Goal: Task Accomplishment & Management: Use online tool/utility

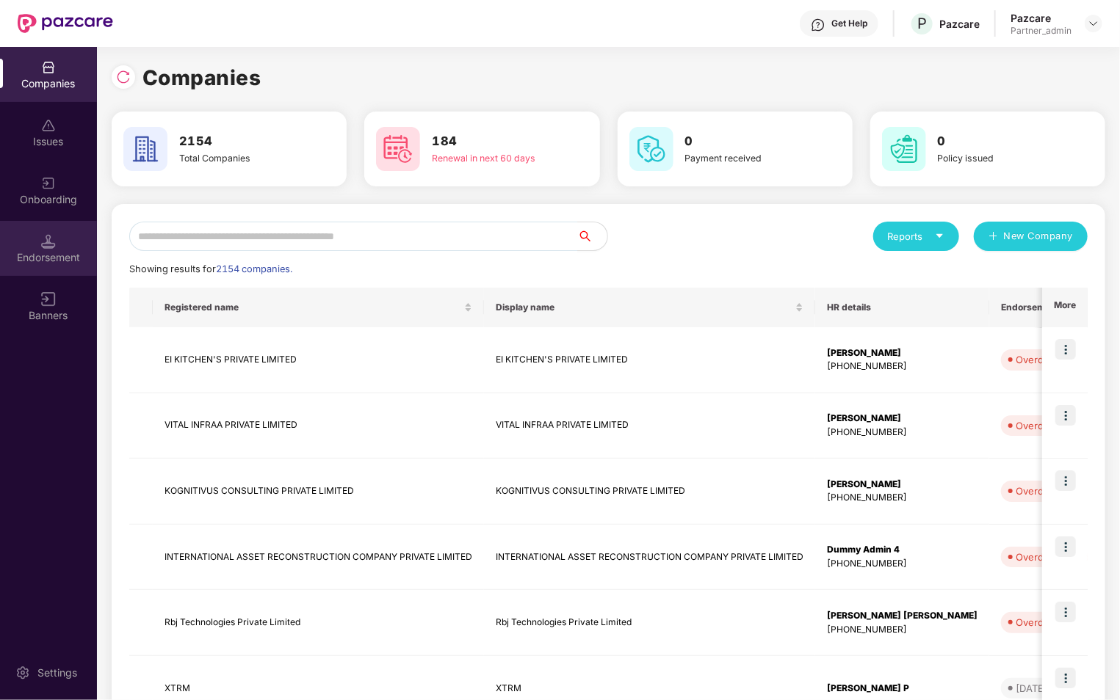
click at [48, 254] on div "Endorsement" at bounding box center [48, 257] width 97 height 15
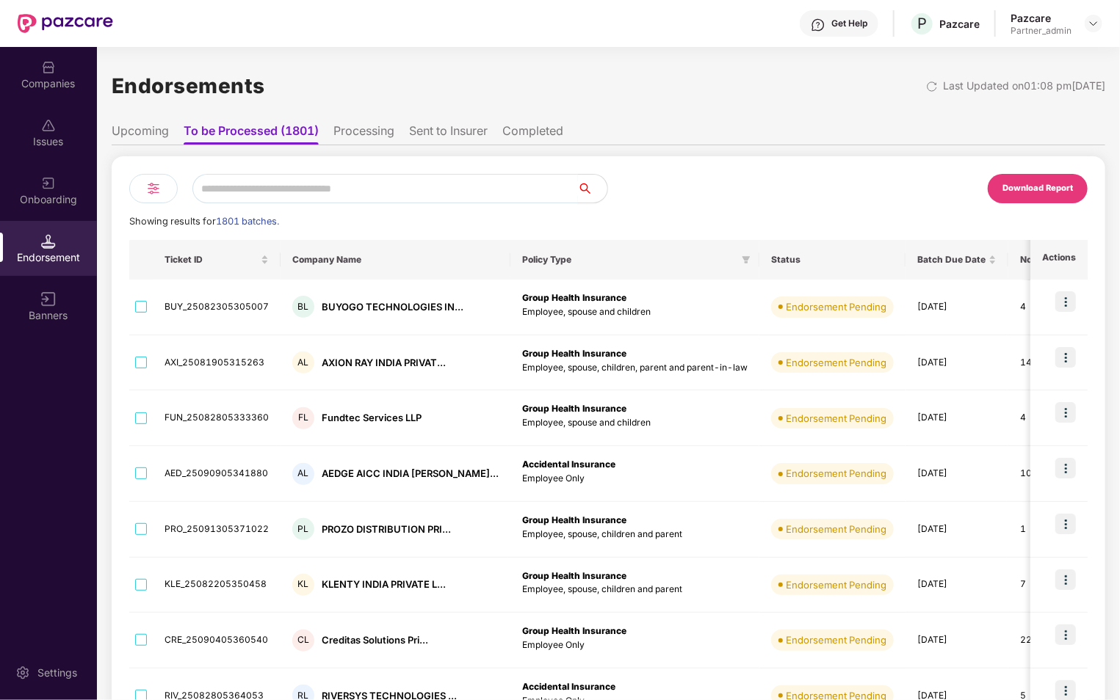
click at [338, 197] on input "text" at bounding box center [384, 188] width 385 height 29
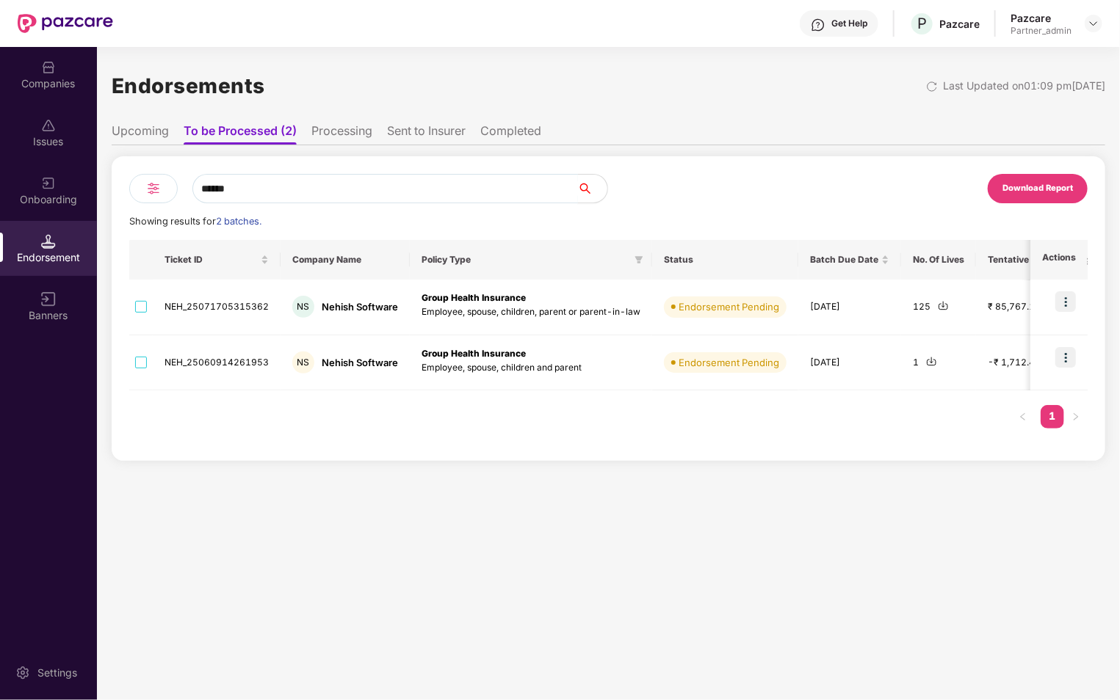
type input "******"
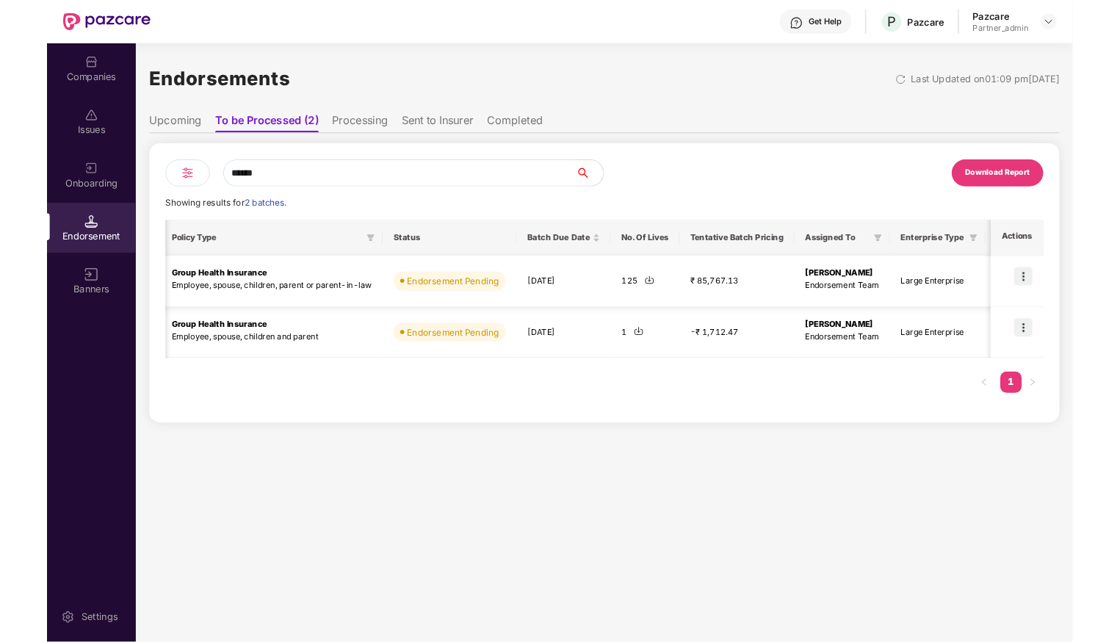
scroll to position [0, 400]
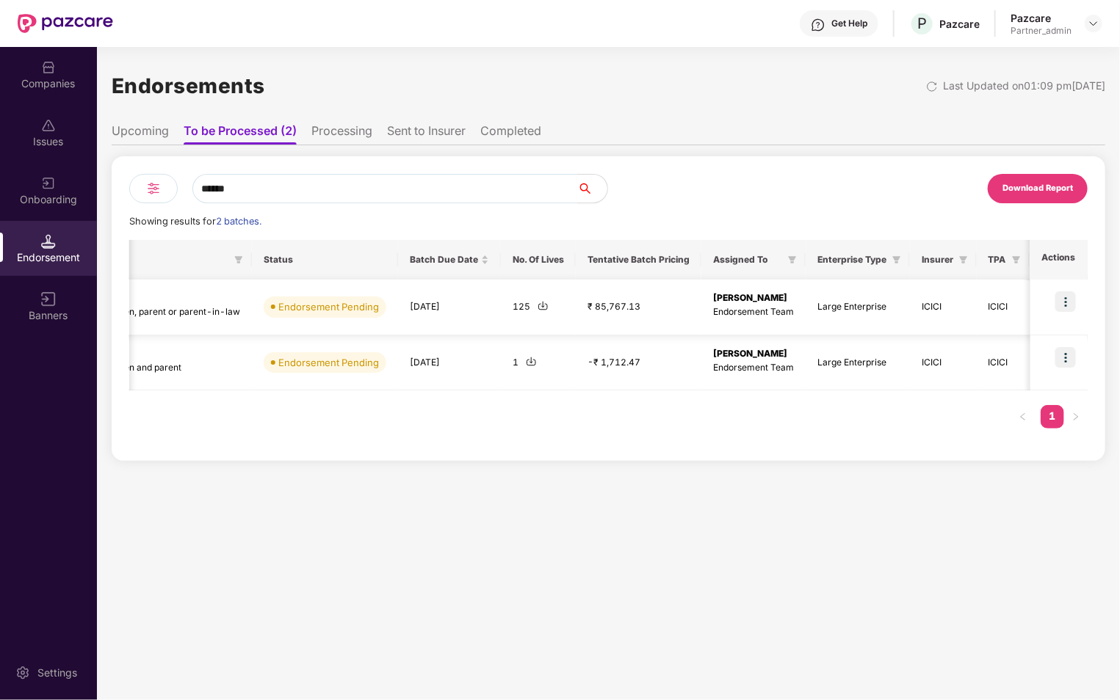
click at [1063, 303] on img at bounding box center [1065, 301] width 21 height 21
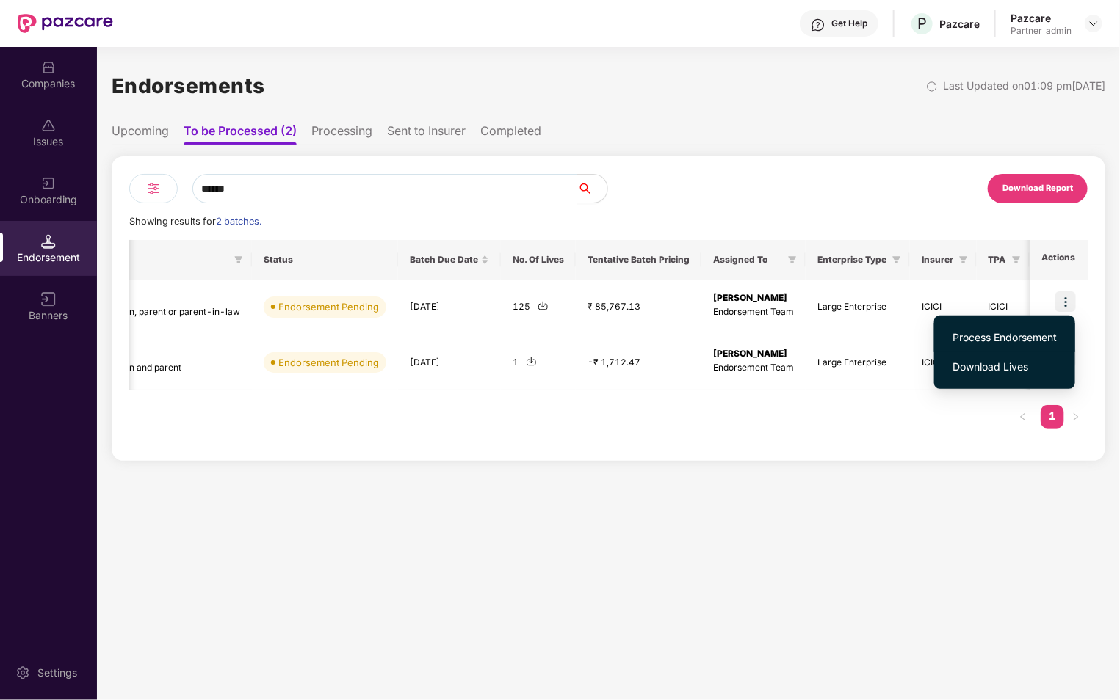
click at [1025, 335] on span "Process Endorsement" at bounding box center [1004, 338] width 104 height 16
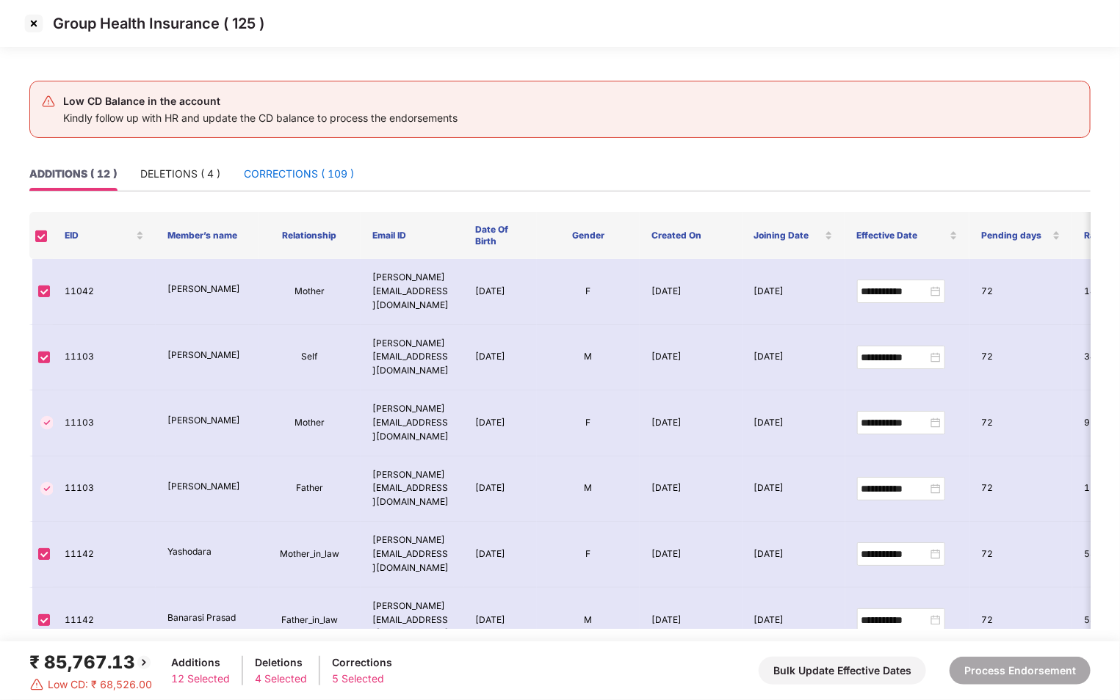
click at [253, 176] on div "CORRECTIONS ( 109 )" at bounding box center [299, 174] width 110 height 16
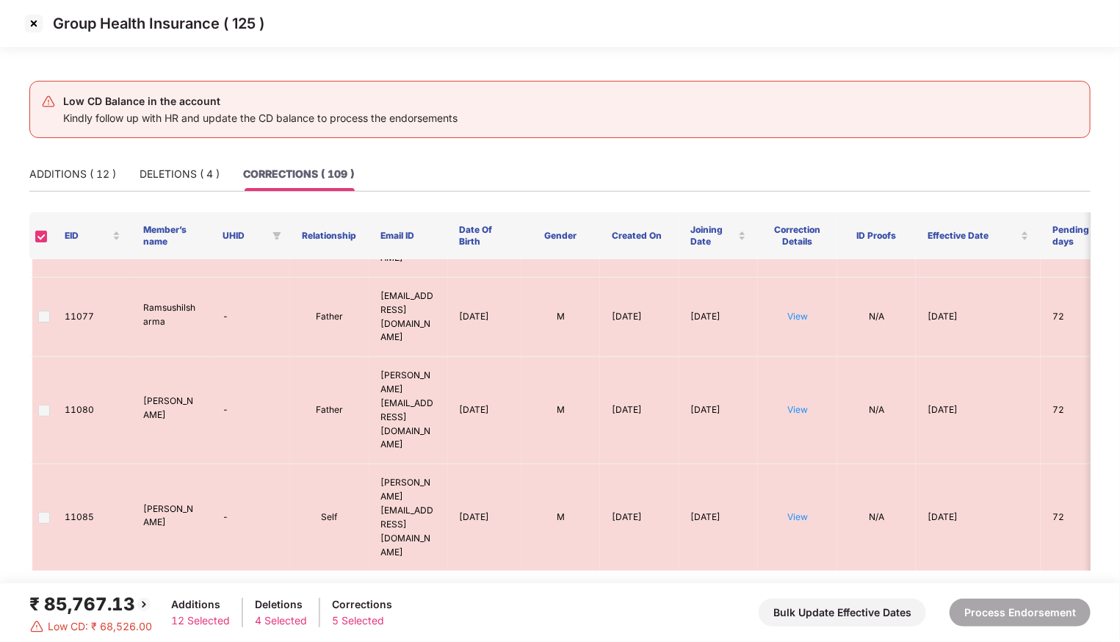
scroll to position [2672, 0]
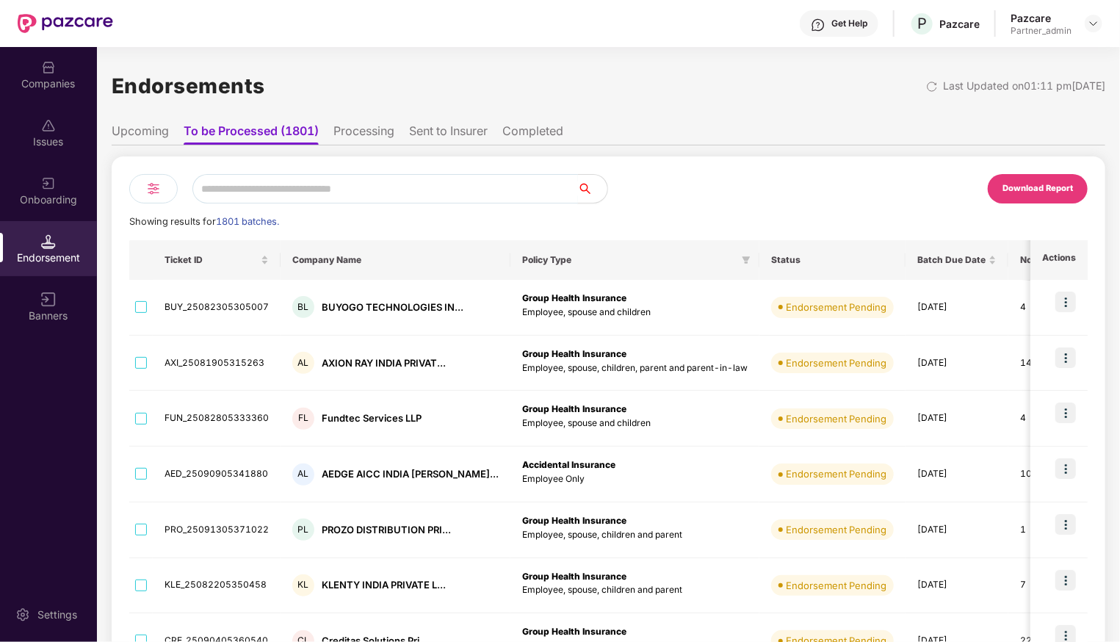
click at [308, 193] on input "text" at bounding box center [384, 188] width 385 height 29
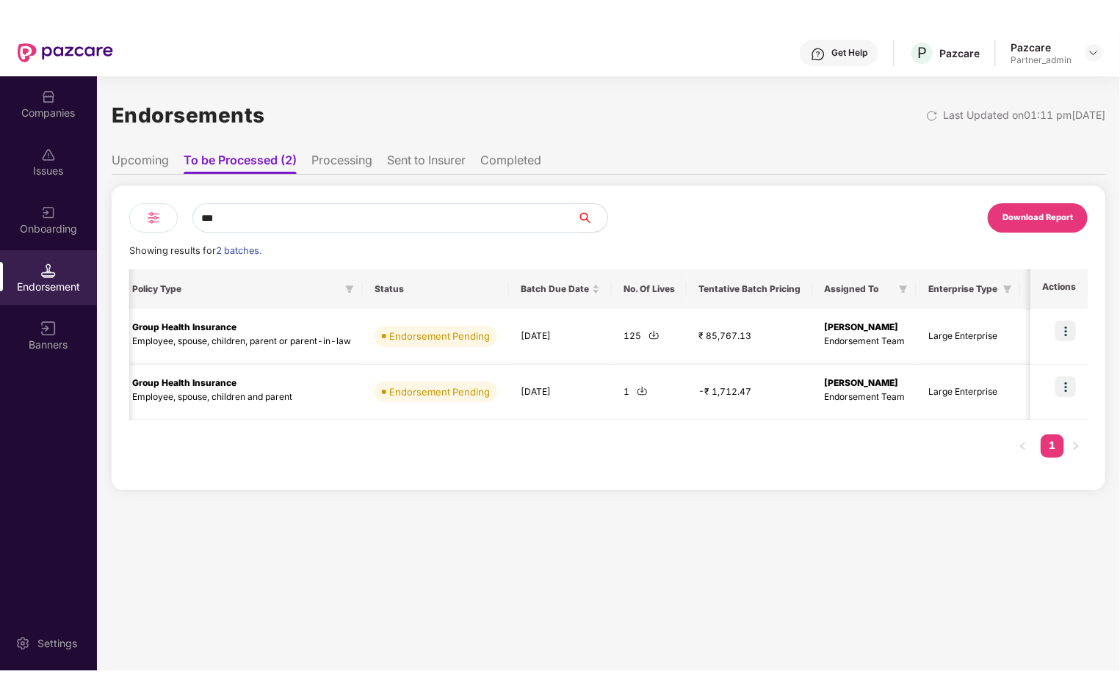
scroll to position [0, 340]
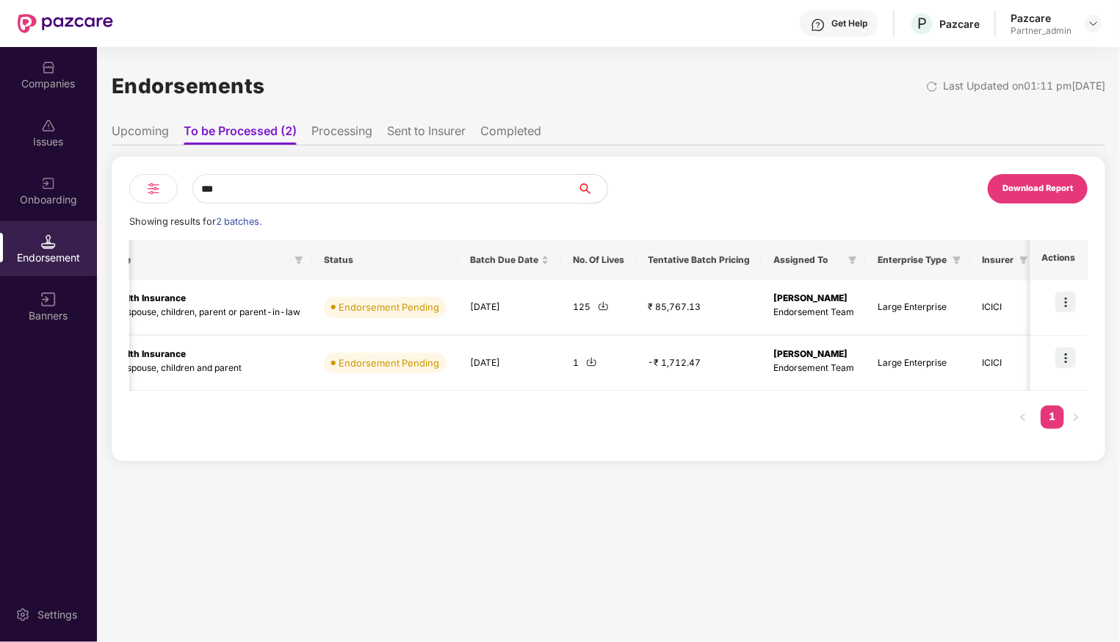
type input "***"
drag, startPoint x: 655, startPoint y: 361, endPoint x: 700, endPoint y: 362, distance: 44.8
click at [699, 362] on td "-₹ 1,712.47" at bounding box center [699, 364] width 126 height 56
click at [699, 416] on div "Ticket ID Company Name Policy Type Status Batch Due Date No. Of Lives Tentative…" at bounding box center [608, 341] width 958 height 203
drag, startPoint x: 657, startPoint y: 366, endPoint x: 695, endPoint y: 370, distance: 38.4
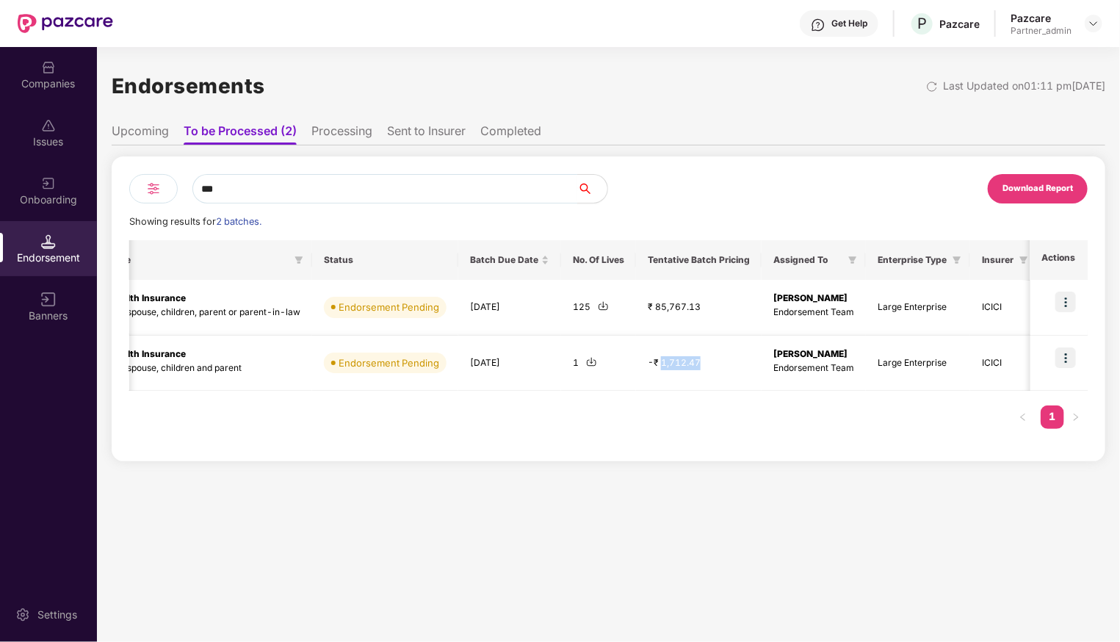
click at [695, 370] on td "-₹ 1,712.47" at bounding box center [699, 364] width 126 height 56
click at [690, 425] on div "Ticket ID Company Name Policy Type Status Batch Due Date No. Of Lives Tentative…" at bounding box center [608, 341] width 958 height 203
click at [675, 365] on td "-₹ 1,712.47" at bounding box center [699, 364] width 126 height 56
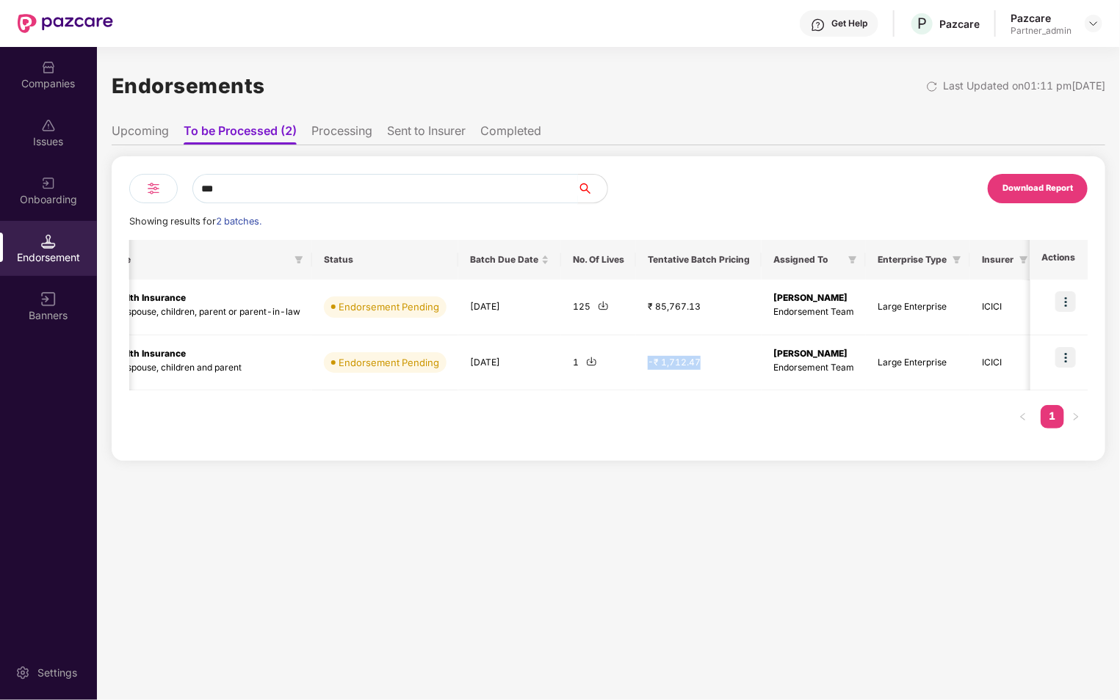
click at [335, 180] on input "***" at bounding box center [384, 188] width 385 height 29
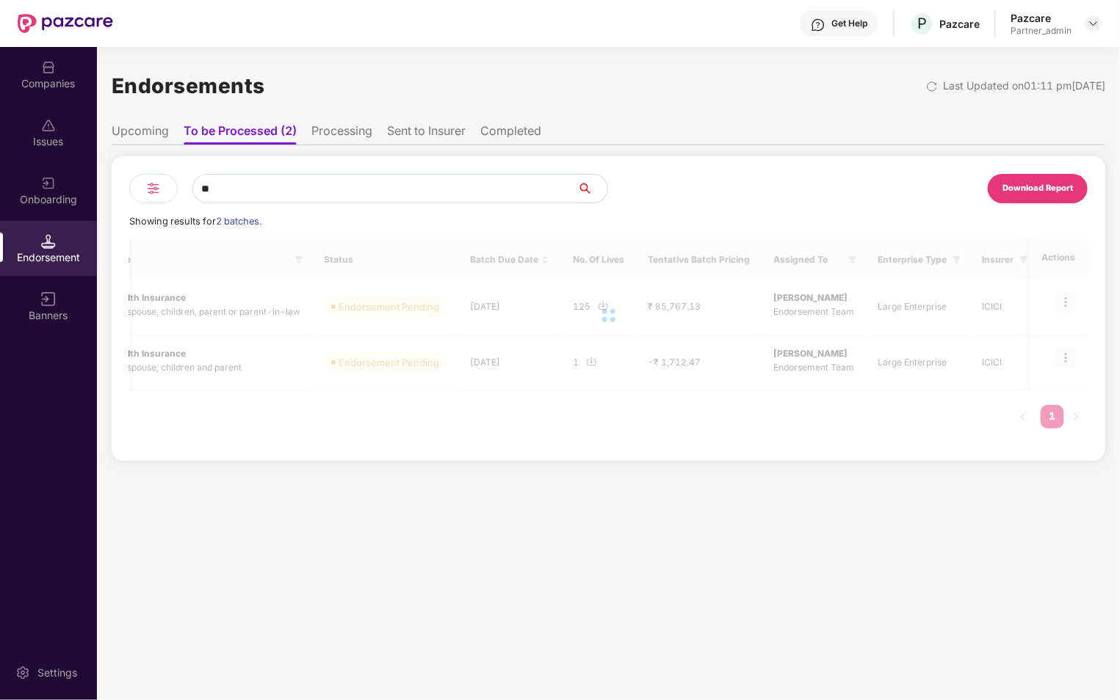
type input "***"
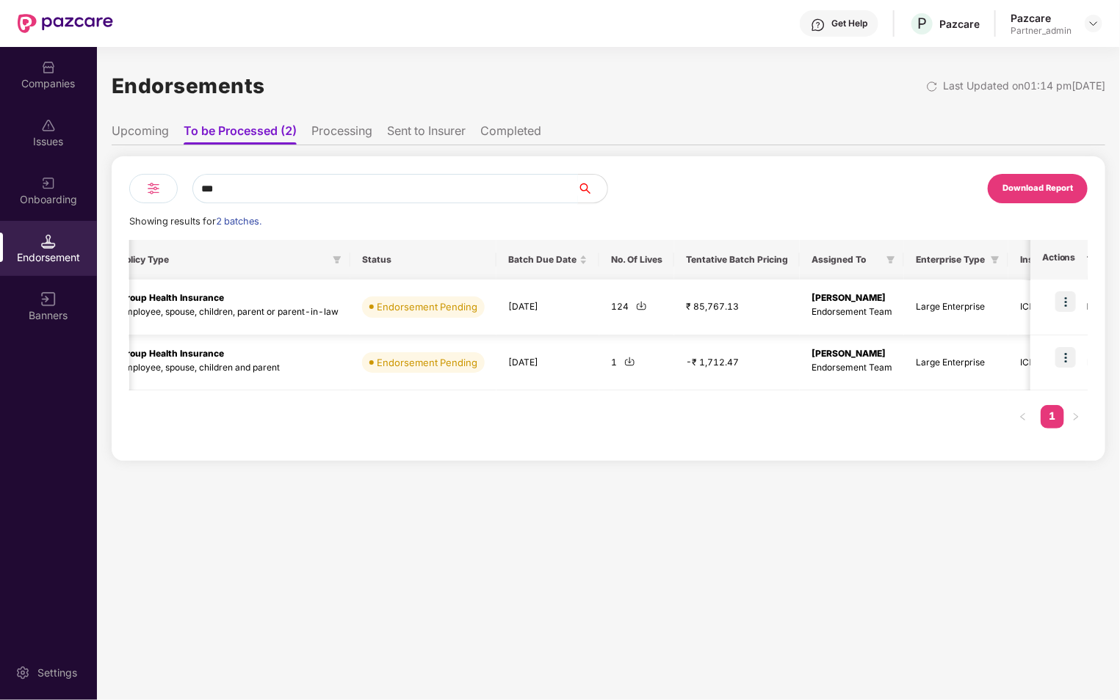
scroll to position [0, 299]
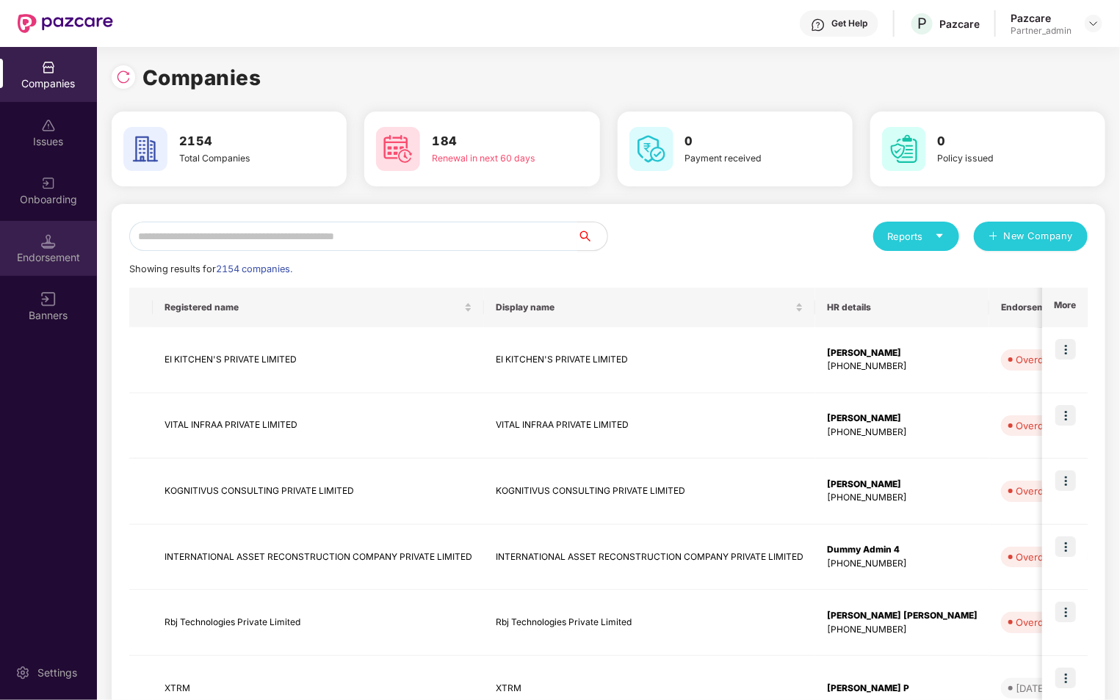
click at [45, 233] on div at bounding box center [48, 240] width 15 height 15
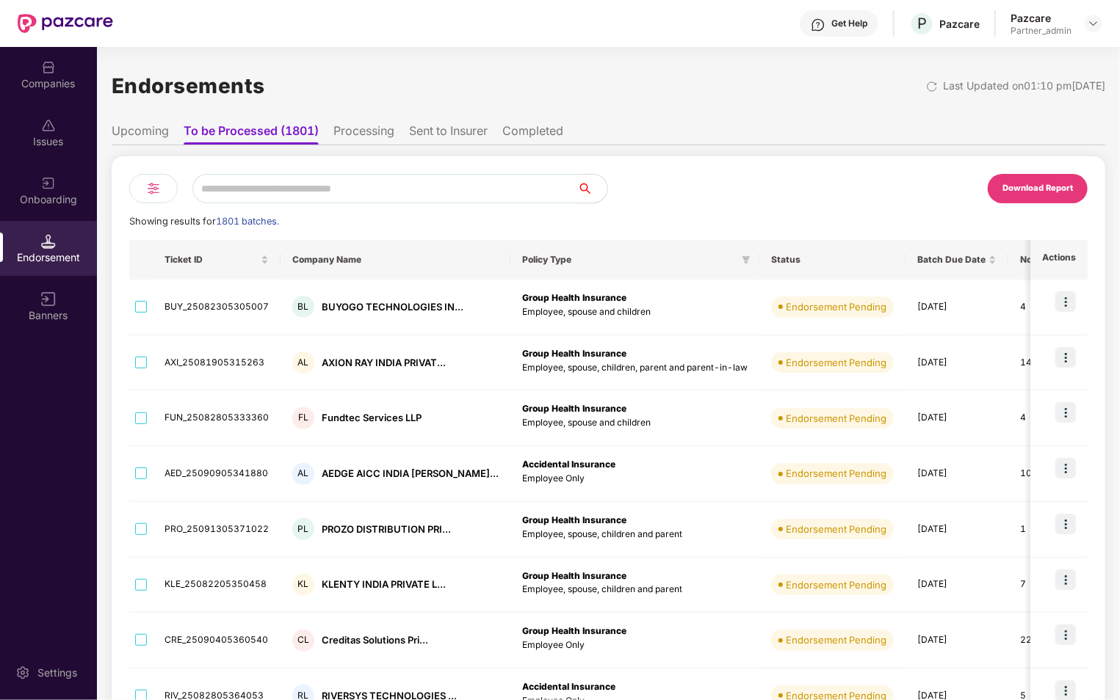
click at [308, 195] on input "text" at bounding box center [384, 188] width 385 height 29
type input "*****"
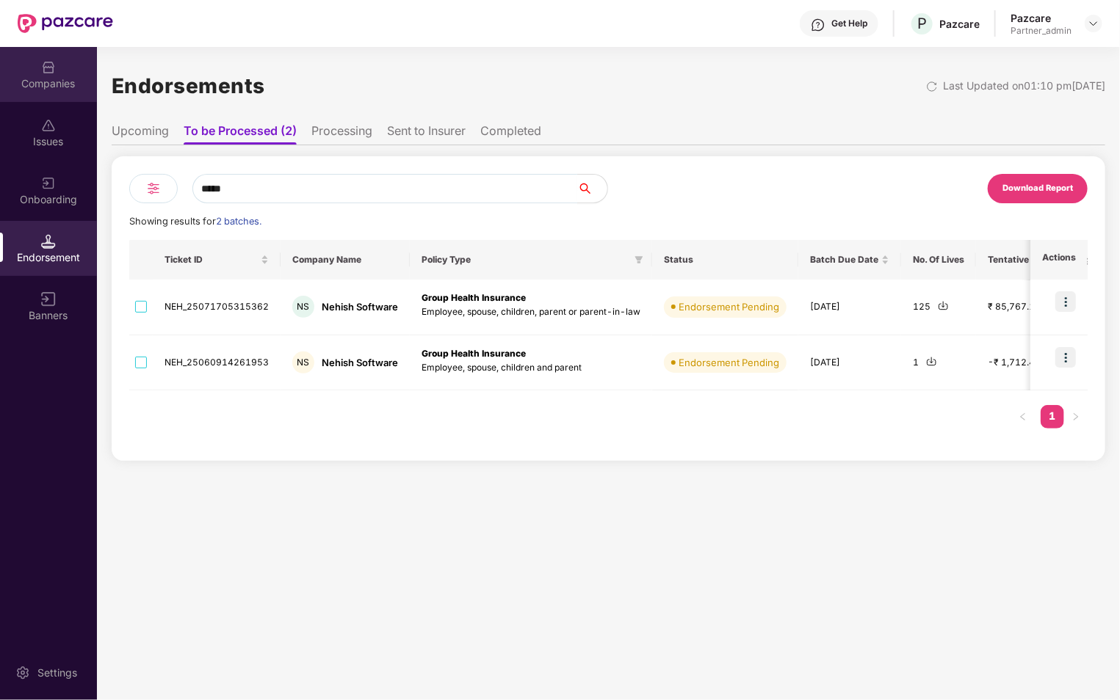
click at [58, 84] on div "Companies" at bounding box center [48, 83] width 97 height 15
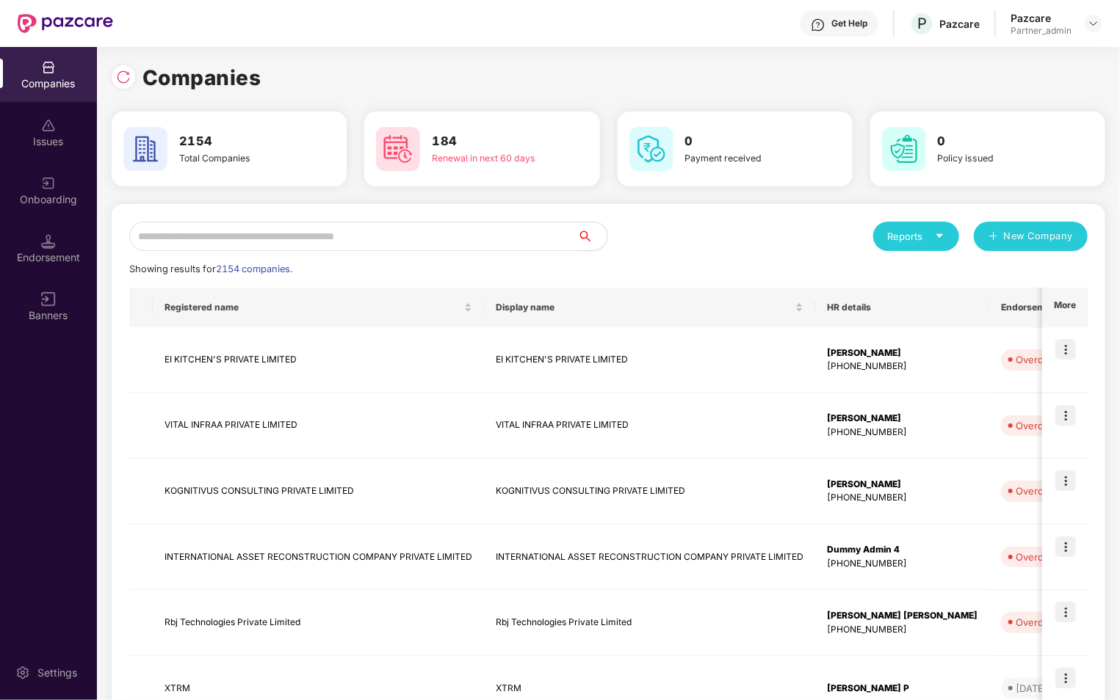
click at [269, 242] on input "text" at bounding box center [353, 236] width 449 height 29
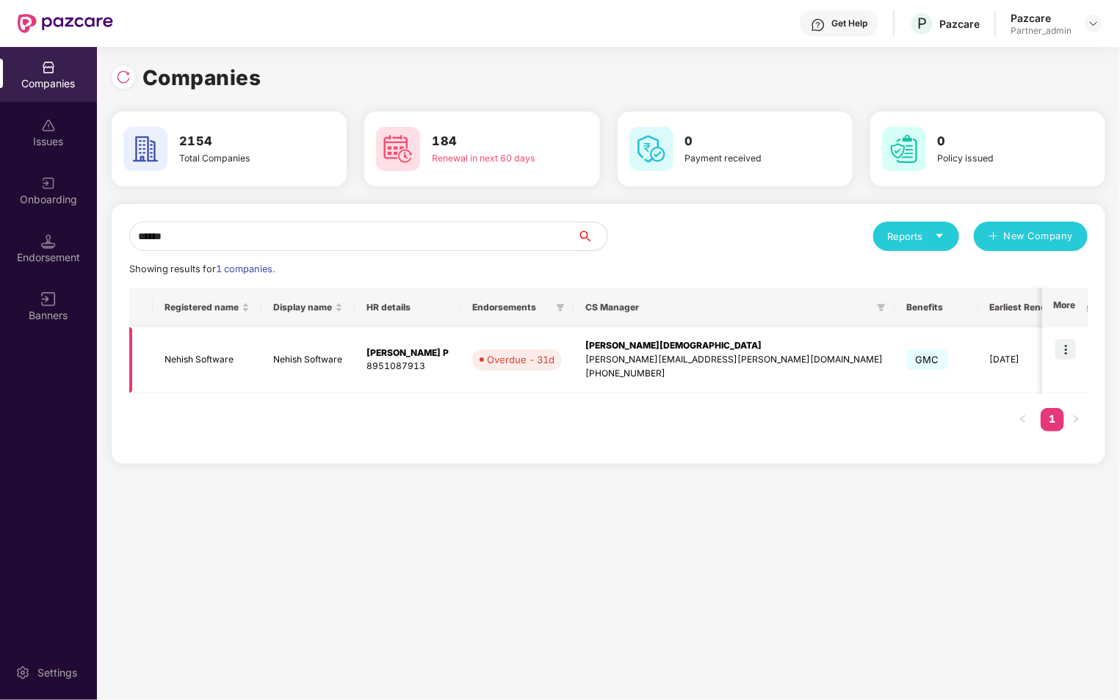
type input "******"
click at [1070, 352] on img at bounding box center [1065, 349] width 21 height 21
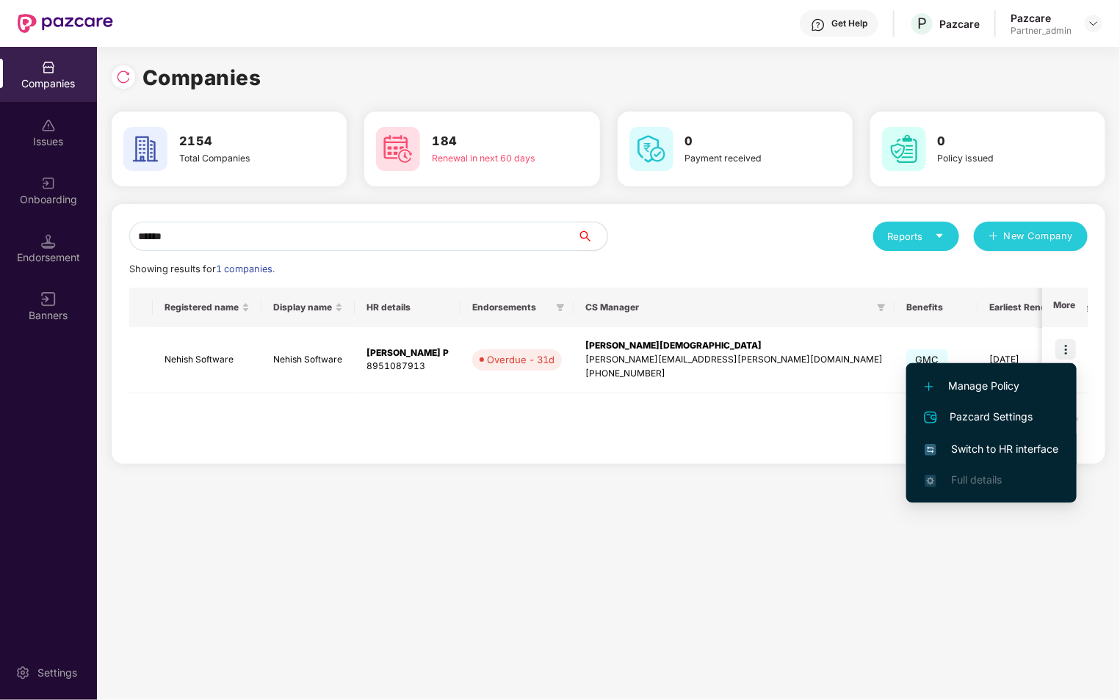
click at [984, 451] on span "Switch to HR interface" at bounding box center [991, 449] width 134 height 16
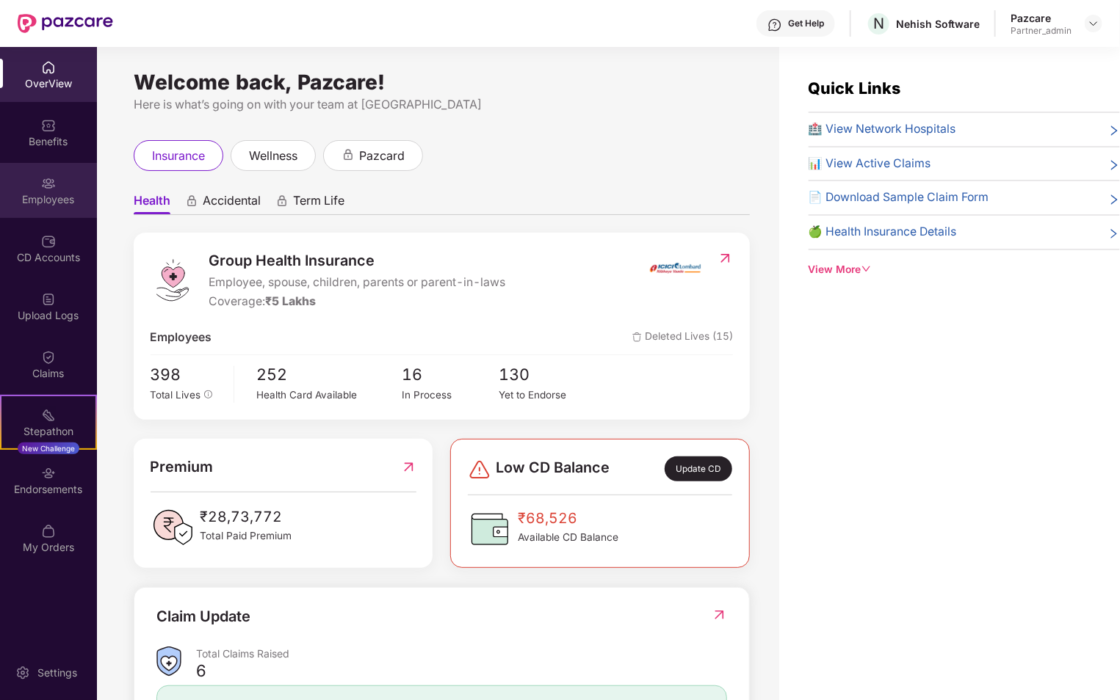
click at [62, 198] on div "Employees" at bounding box center [48, 199] width 97 height 15
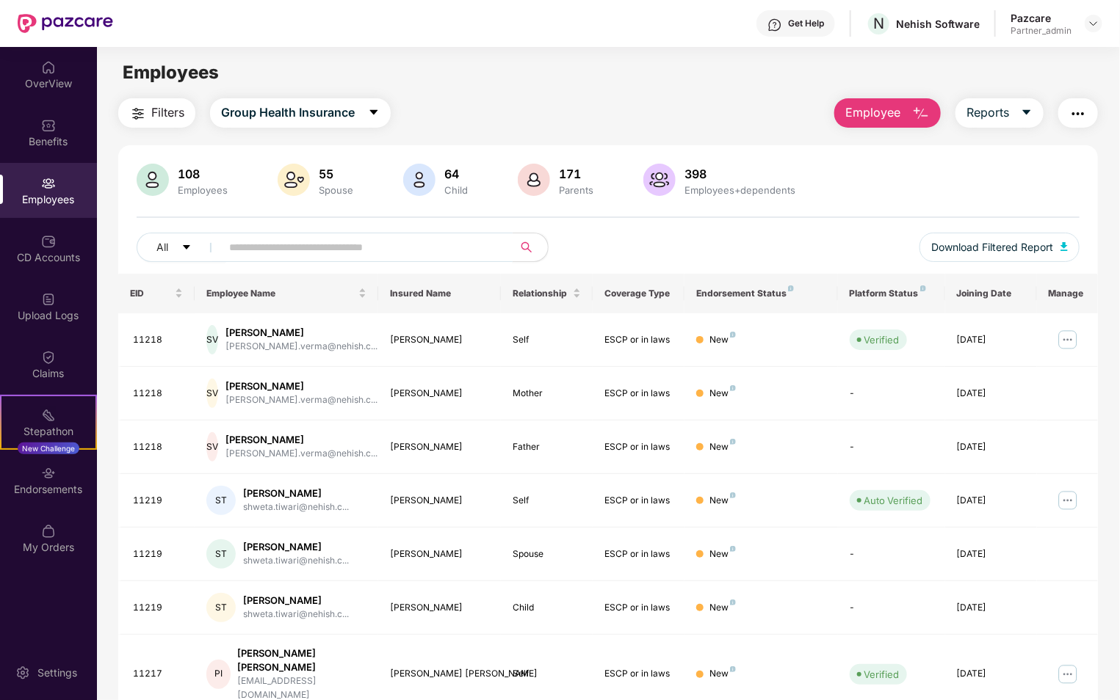
click at [275, 243] on input "text" at bounding box center [361, 247] width 264 height 22
type input "*"
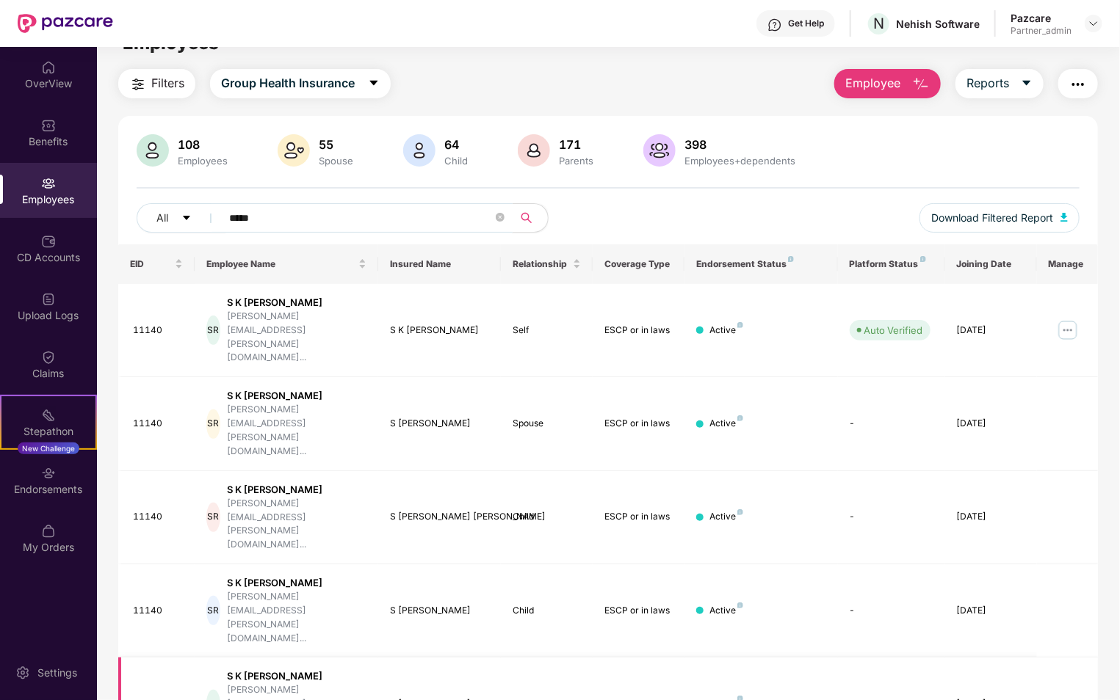
scroll to position [47, 0]
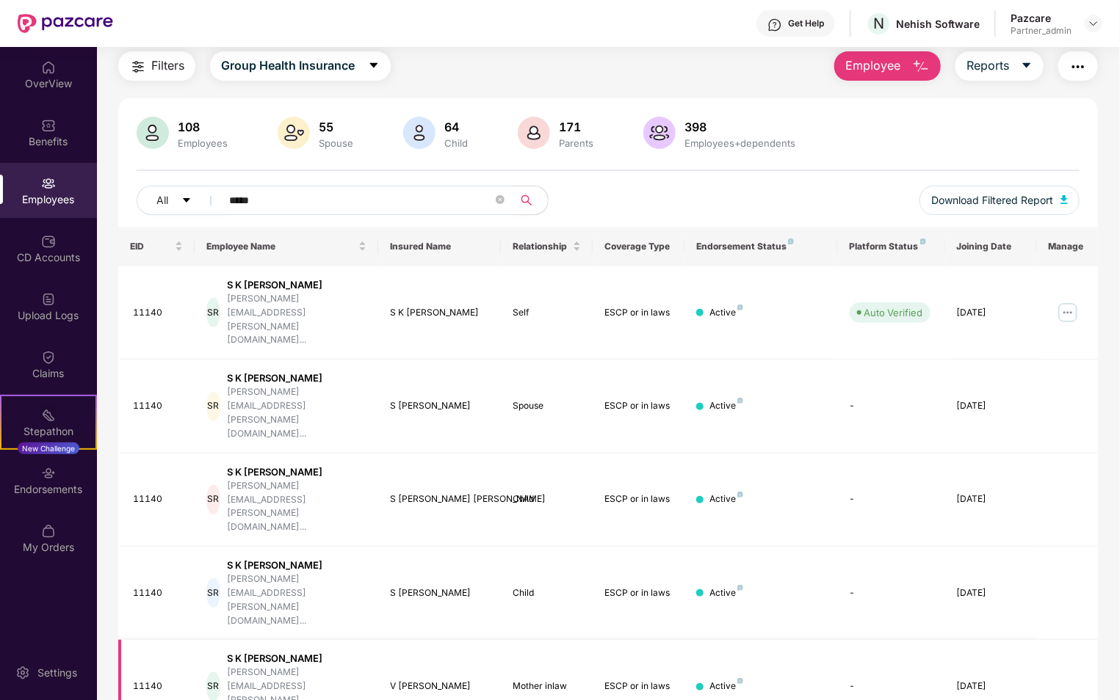
type input "*****"
drag, startPoint x: 711, startPoint y: 508, endPoint x: 768, endPoint y: 508, distance: 57.3
click at [768, 680] on div "Active" at bounding box center [760, 687] width 129 height 14
click at [780, 640] on td "Active" at bounding box center [760, 686] width 153 height 93
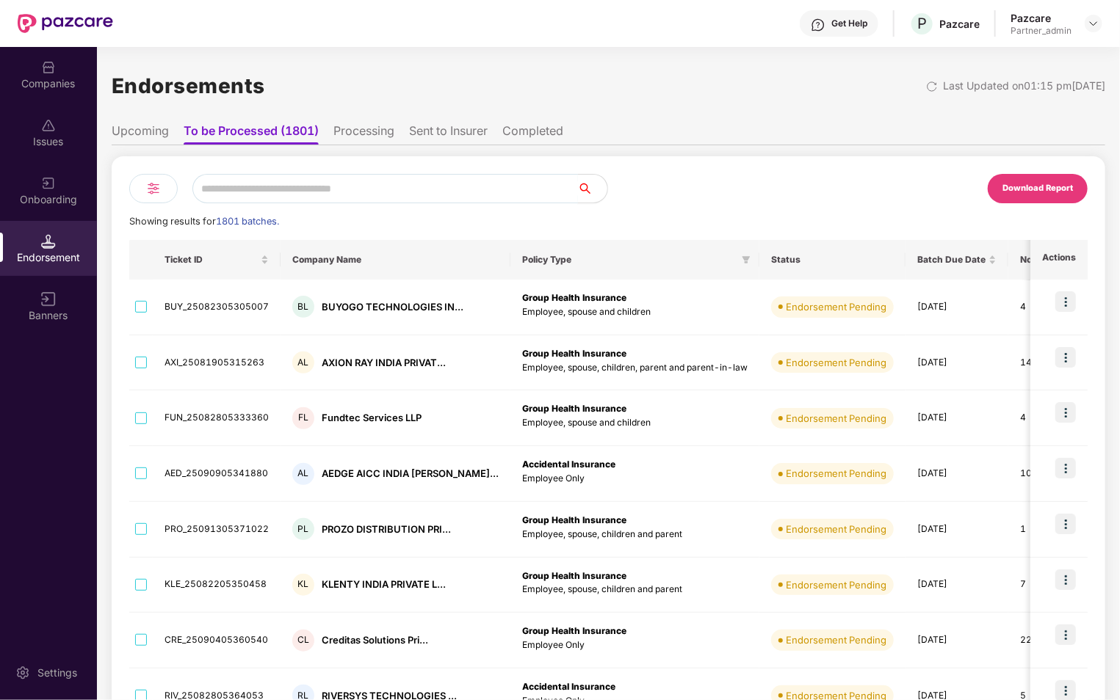
click at [402, 192] on input "text" at bounding box center [384, 188] width 385 height 29
type input "***"
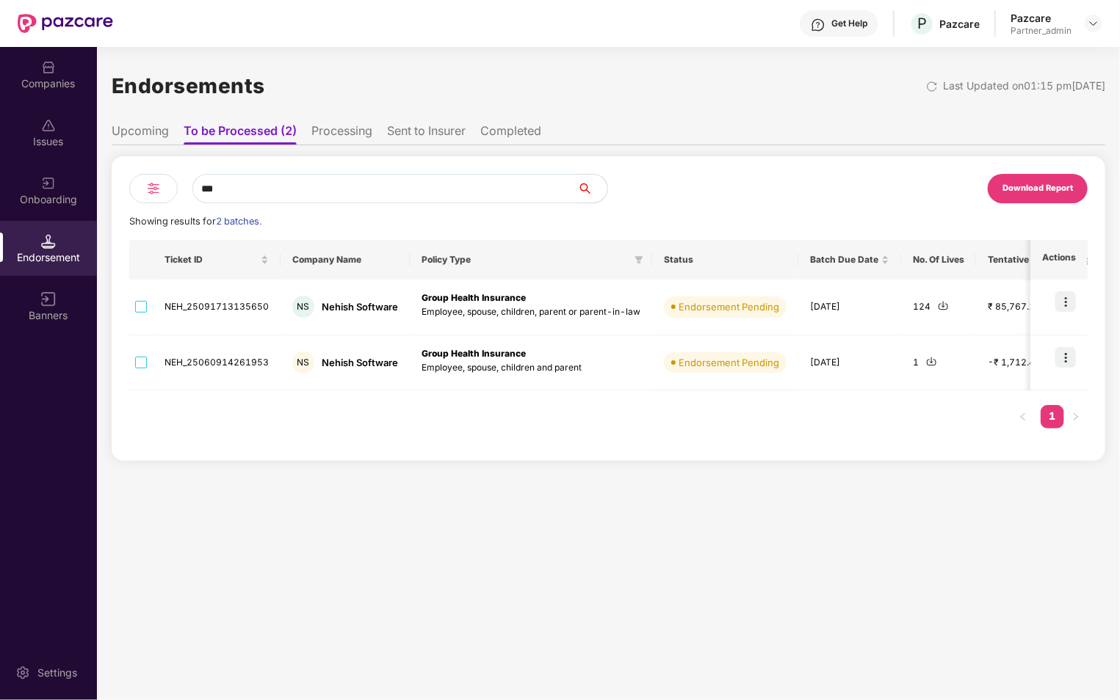
click at [419, 132] on li "Sent to Insurer" at bounding box center [426, 133] width 79 height 21
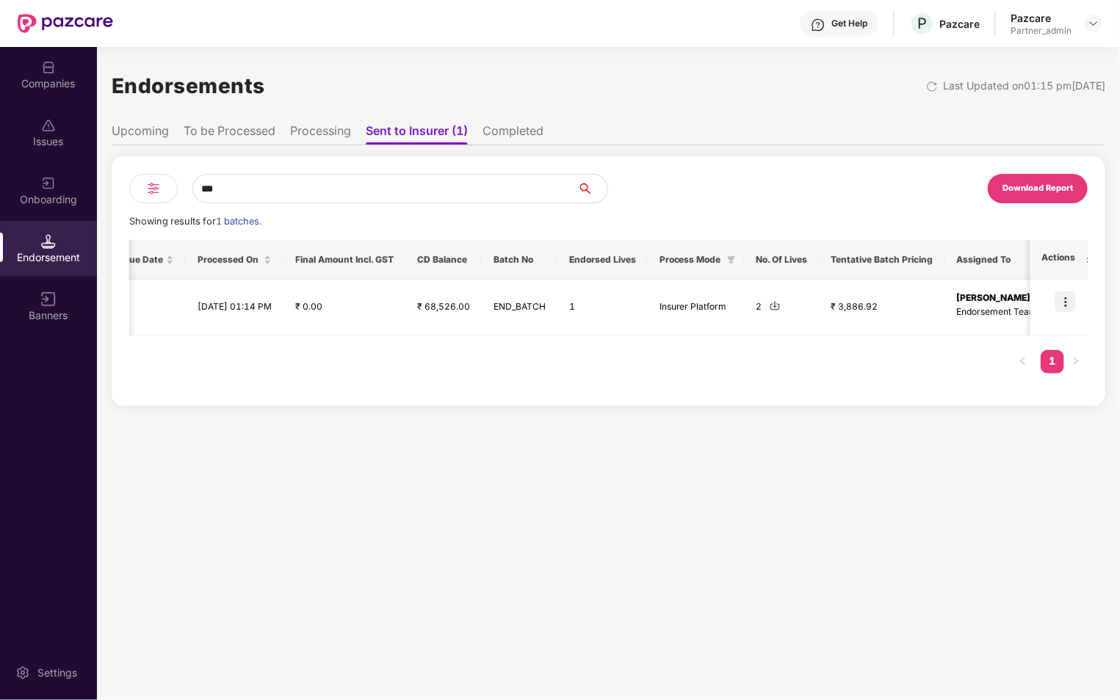
scroll to position [0, 736]
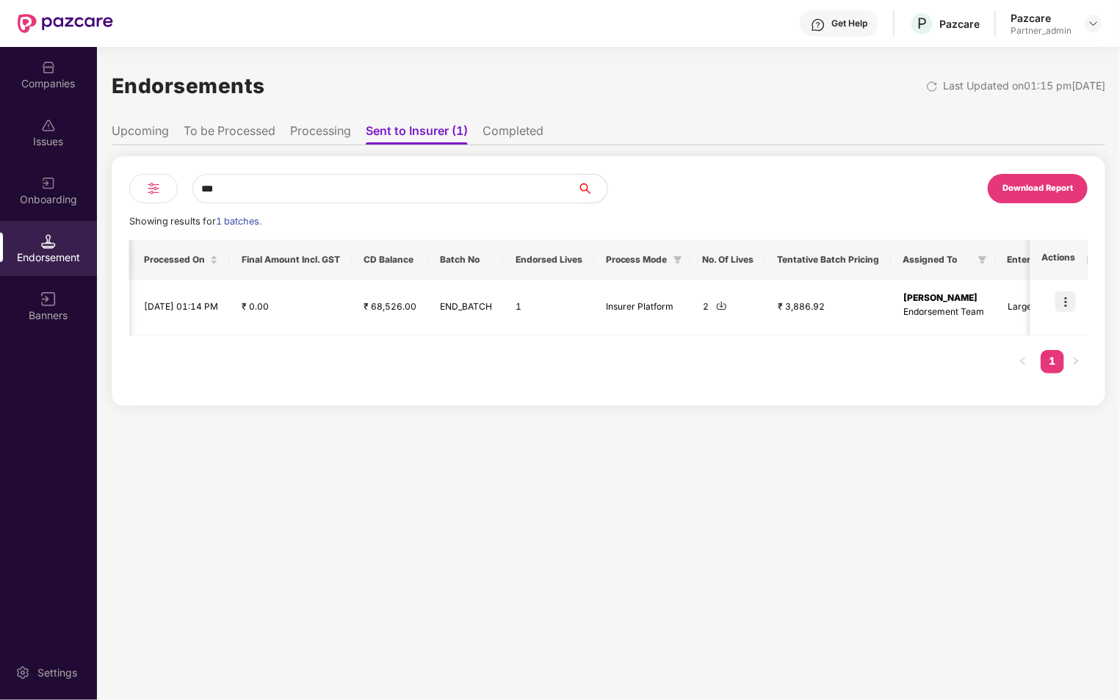
click at [244, 134] on li "To be Processed" at bounding box center [230, 133] width 92 height 21
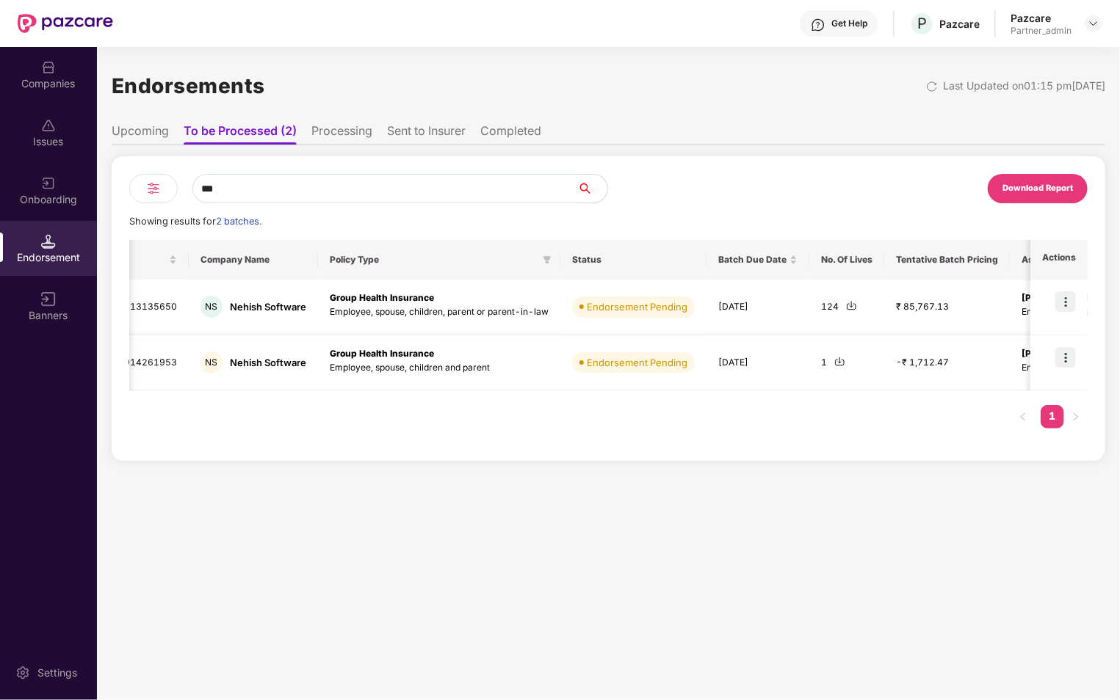
scroll to position [0, 97]
click at [829, 361] on img at bounding box center [834, 361] width 11 height 11
click at [934, 145] on ul "Upcoming To be Processed (2) Processing Sent to Insurer Completed" at bounding box center [608, 130] width 993 height 29
click at [419, 128] on li "Sent to Insurer" at bounding box center [426, 133] width 79 height 21
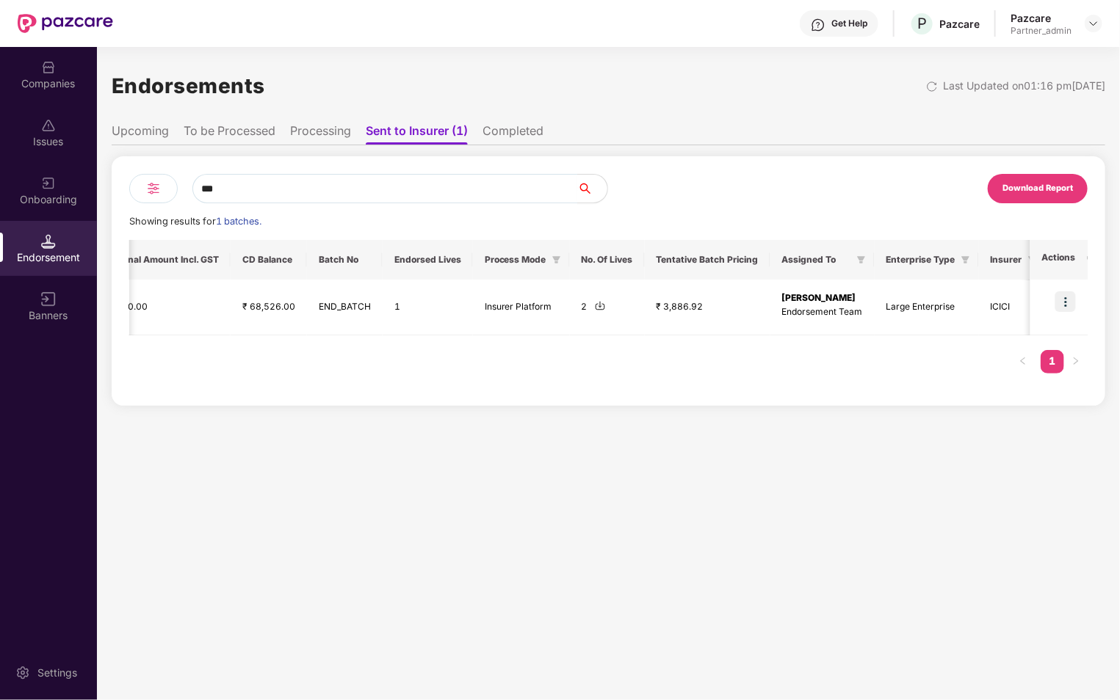
scroll to position [0, 896]
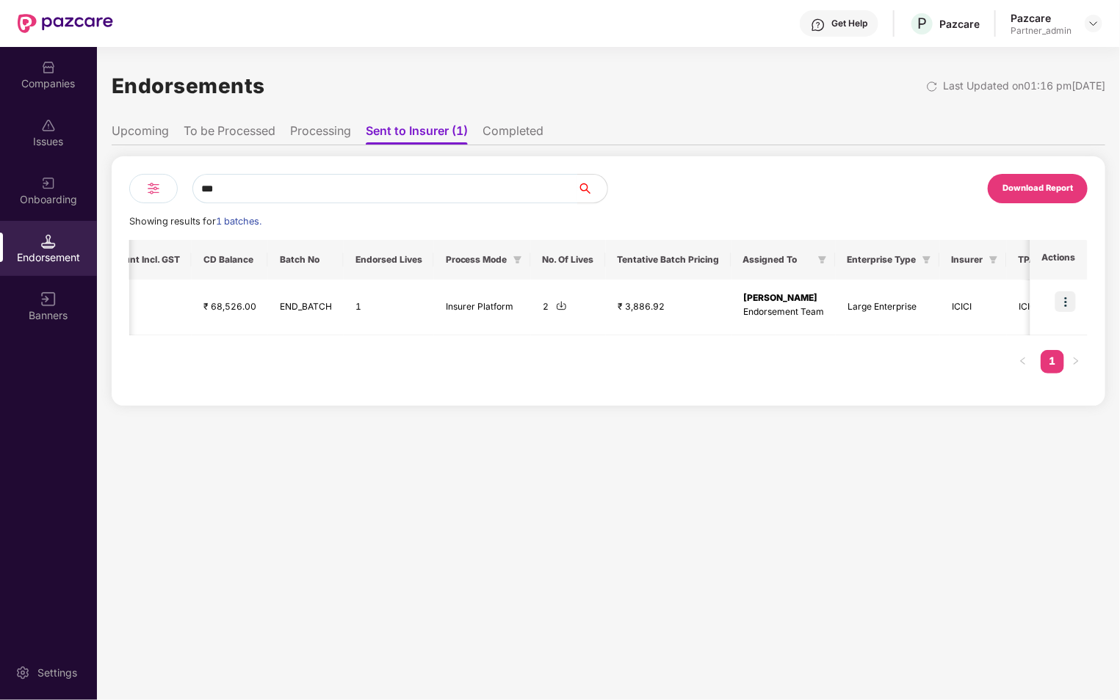
click at [62, 88] on div "Companies" at bounding box center [48, 83] width 97 height 15
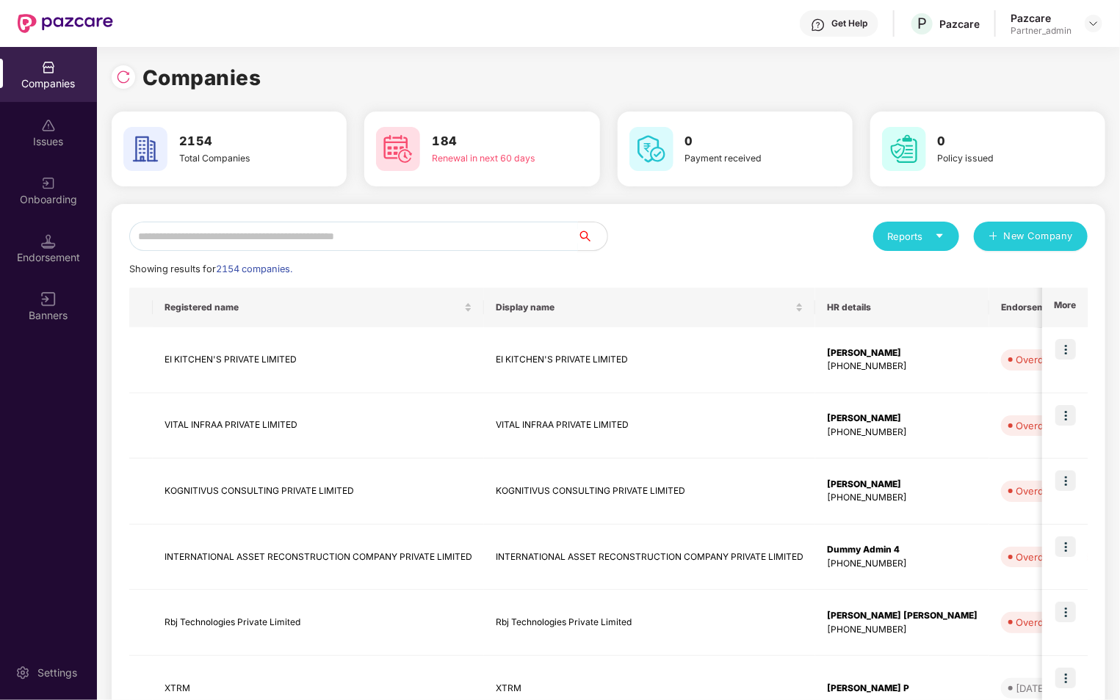
click at [214, 244] on input "text" at bounding box center [353, 236] width 449 height 29
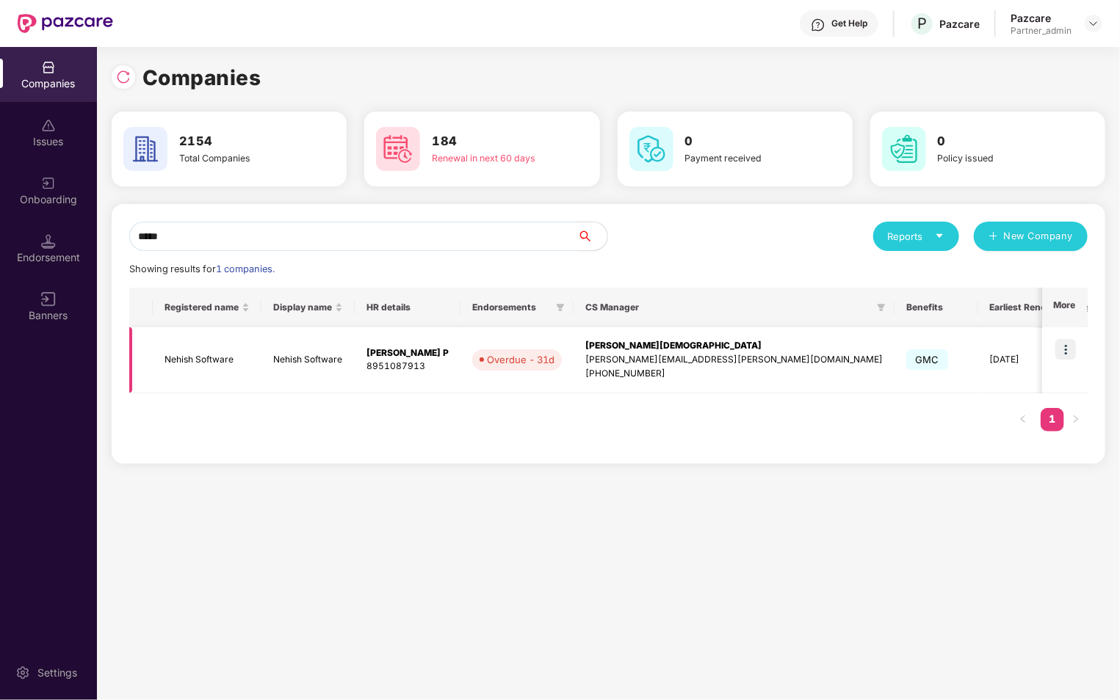
type input "*****"
click at [1066, 352] on img at bounding box center [1065, 349] width 21 height 21
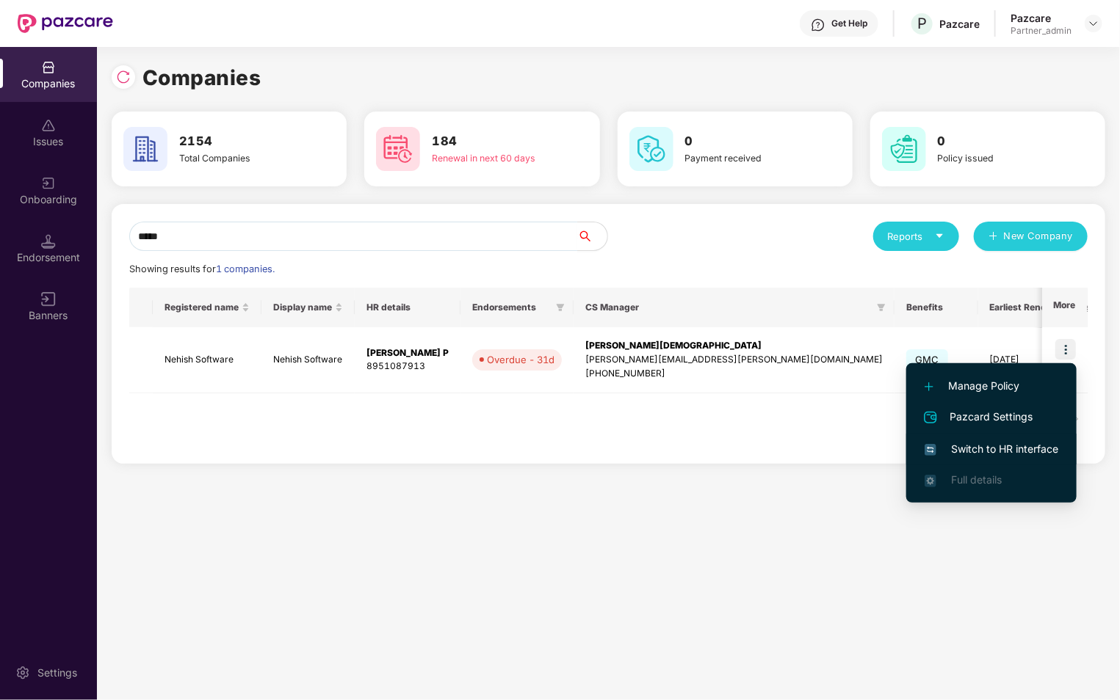
click at [968, 446] on span "Switch to HR interface" at bounding box center [991, 449] width 134 height 16
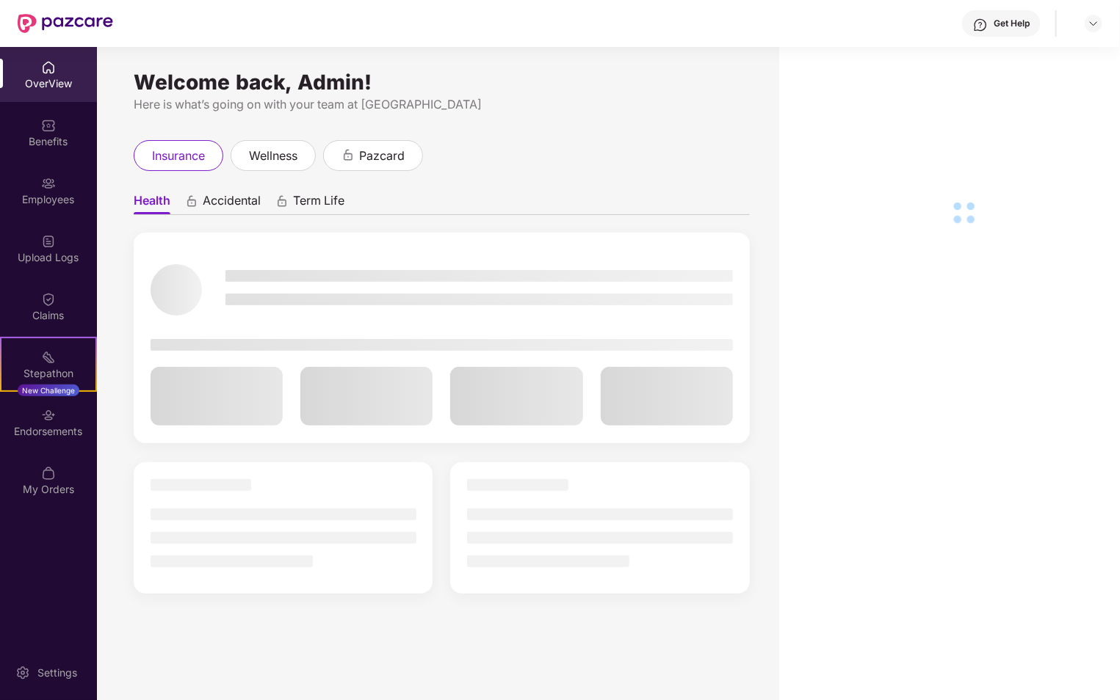
click at [35, 206] on div "Employees" at bounding box center [48, 190] width 97 height 55
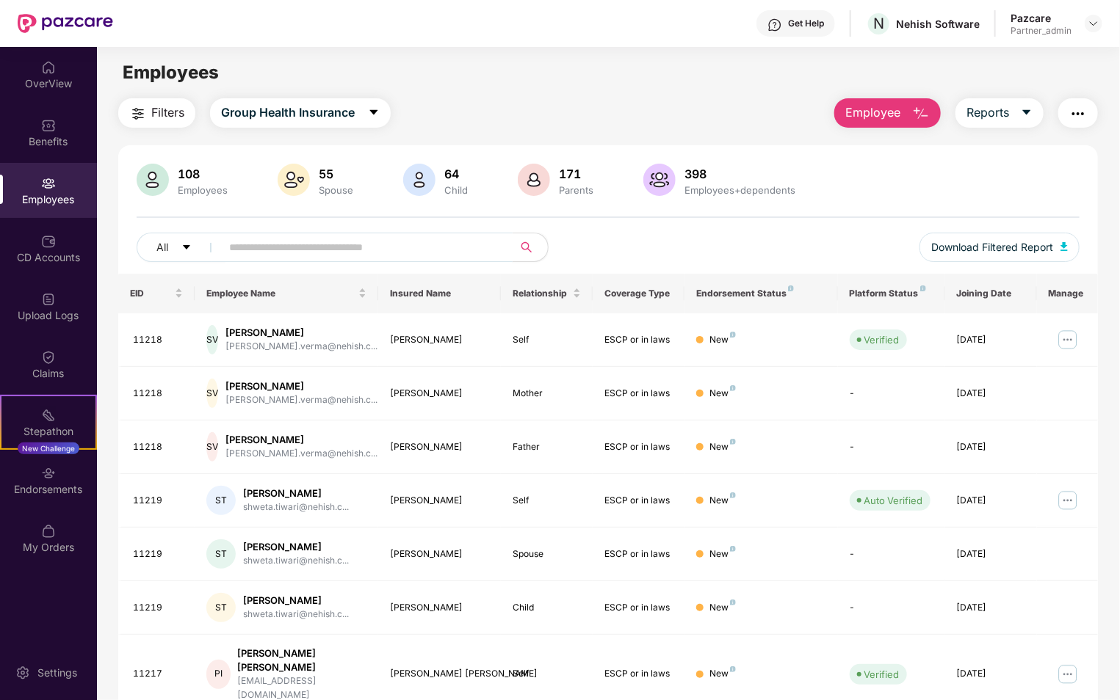
click at [289, 252] on input "text" at bounding box center [361, 247] width 264 height 22
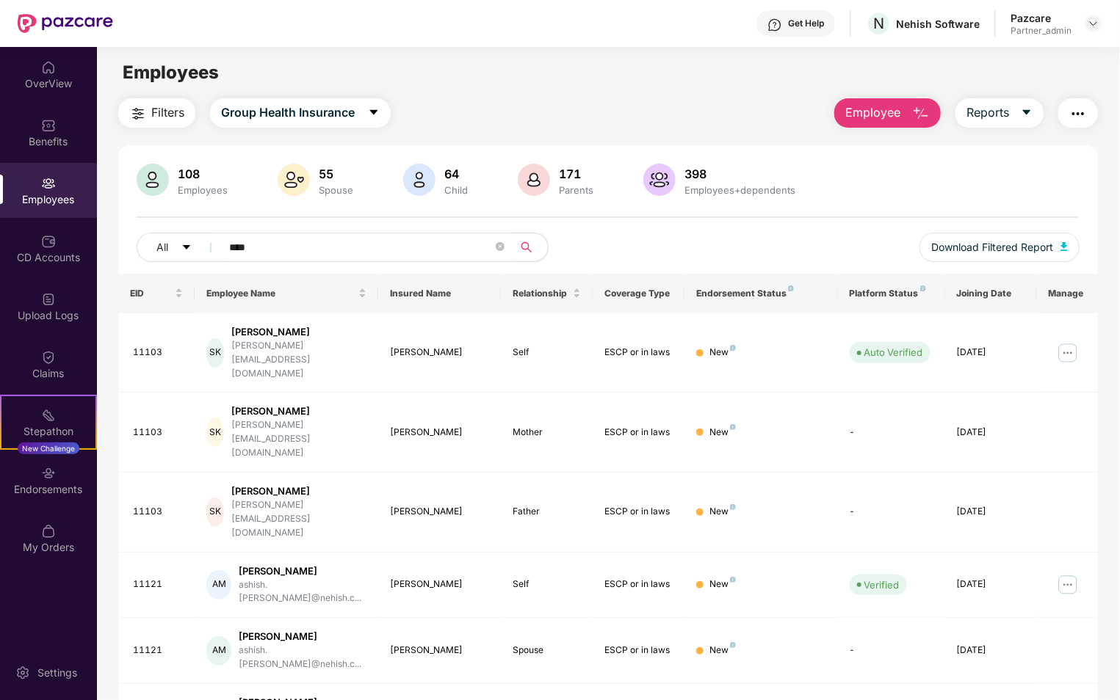
type input "*****"
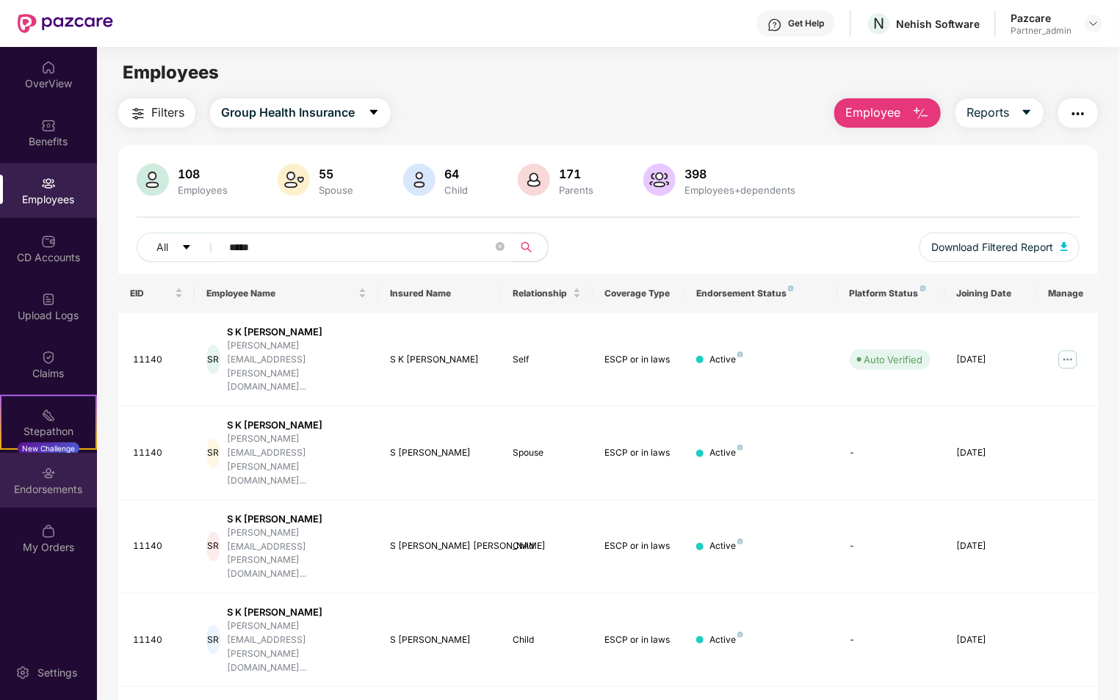
click at [65, 456] on div "Endorsements" at bounding box center [48, 480] width 97 height 55
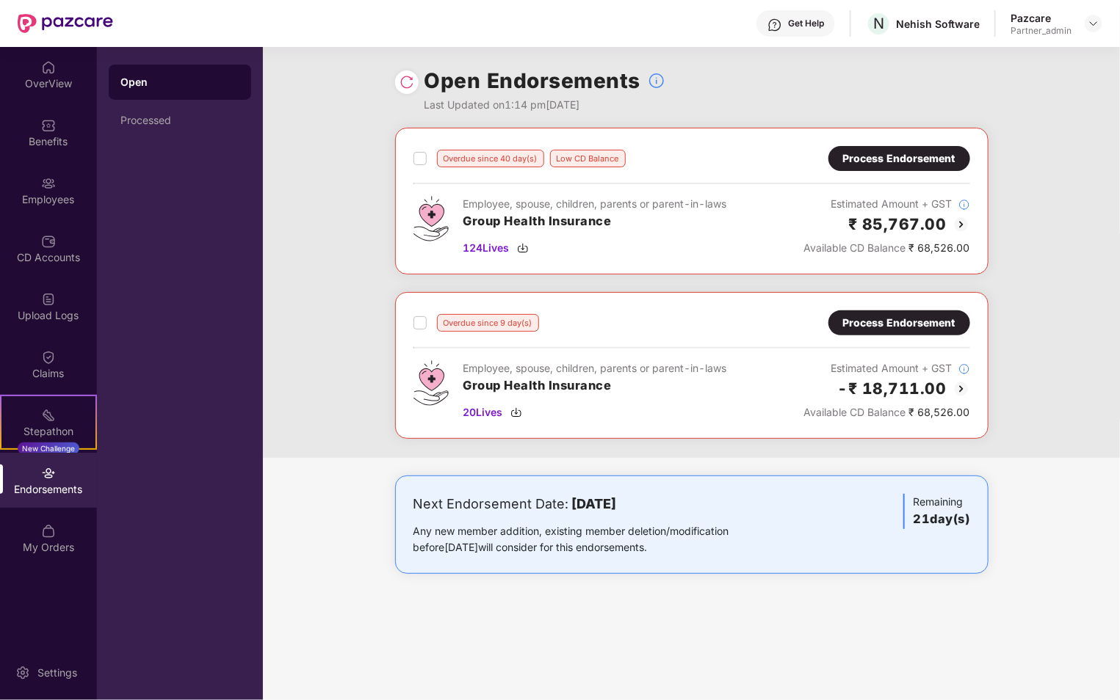
click at [862, 161] on div "Process Endorsement" at bounding box center [899, 159] width 112 height 16
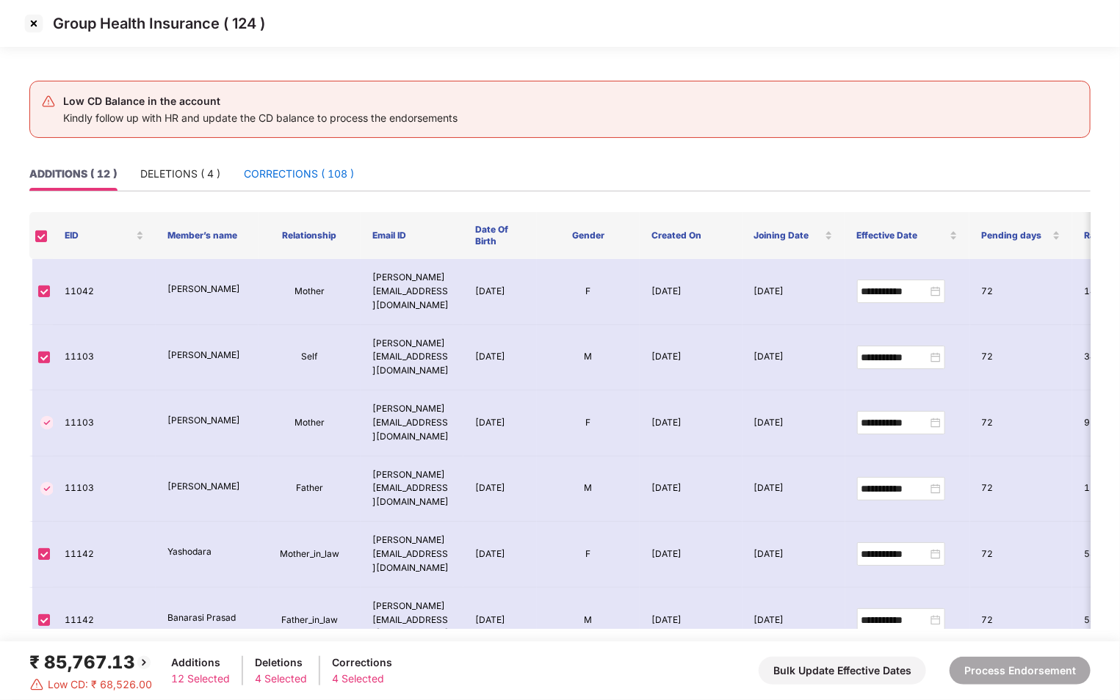
click at [338, 175] on div "CORRECTIONS ( 108 )" at bounding box center [299, 174] width 110 height 16
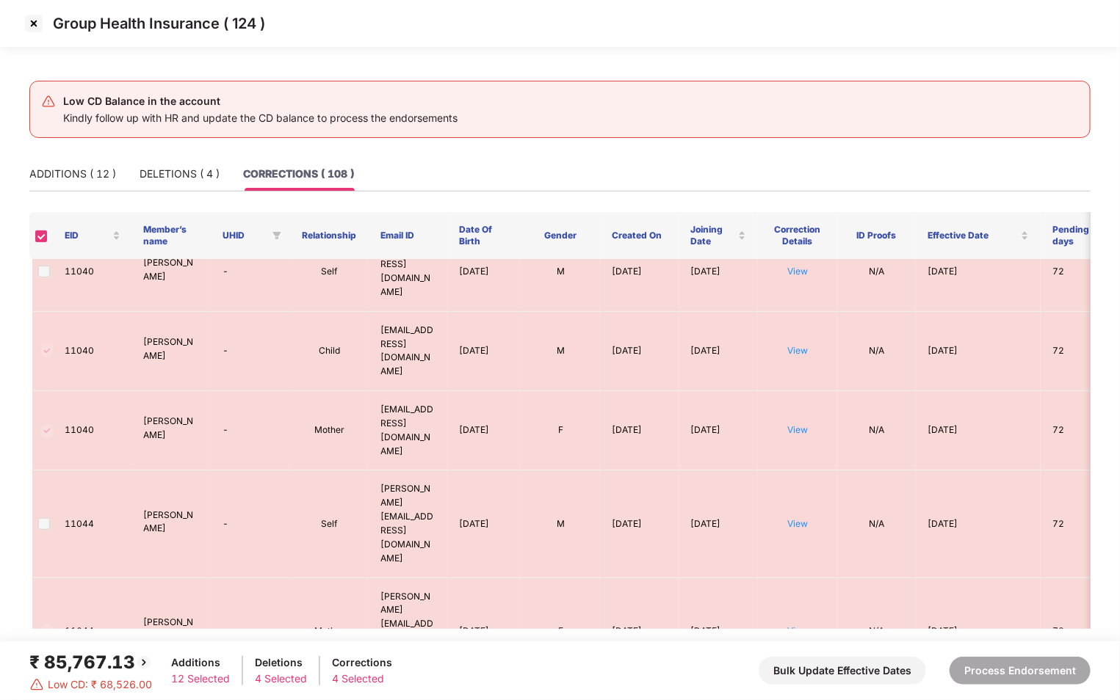
scroll to position [674, 0]
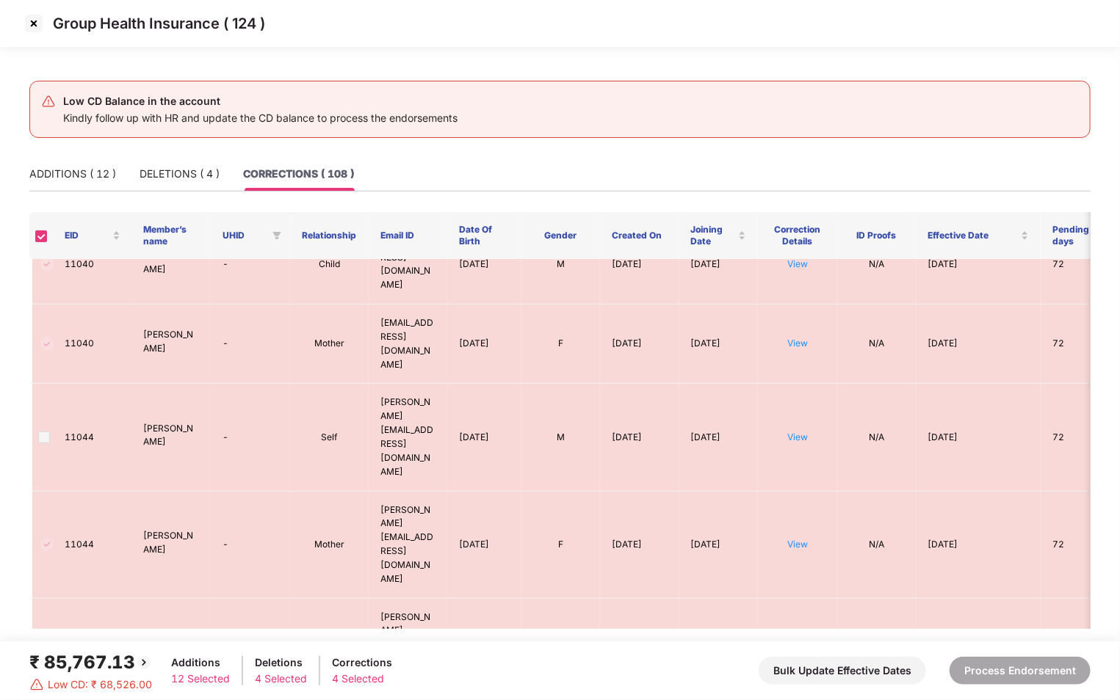
click at [398, 175] on div "ADDITIONS ( 12 ) DELETIONS ( 4 ) CORRECTIONS ( 108 )" at bounding box center [559, 174] width 1061 height 34
click at [35, 24] on img at bounding box center [33, 23] width 23 height 23
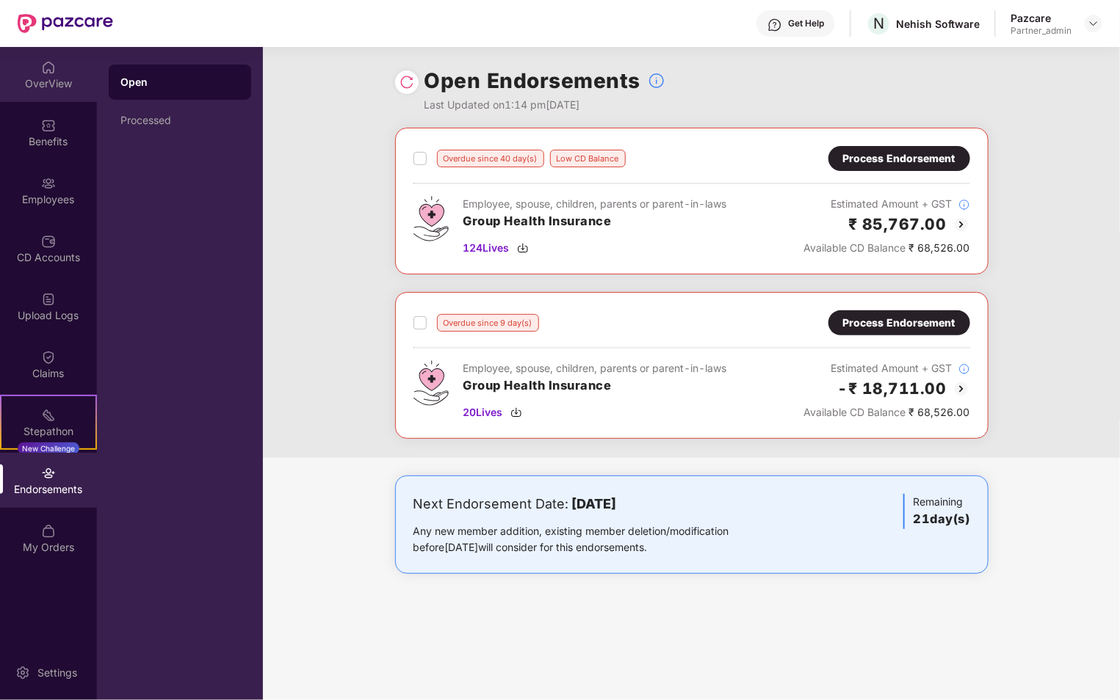
click at [65, 80] on div "OverView" at bounding box center [48, 83] width 97 height 15
